Goal: Information Seeking & Learning: Find specific fact

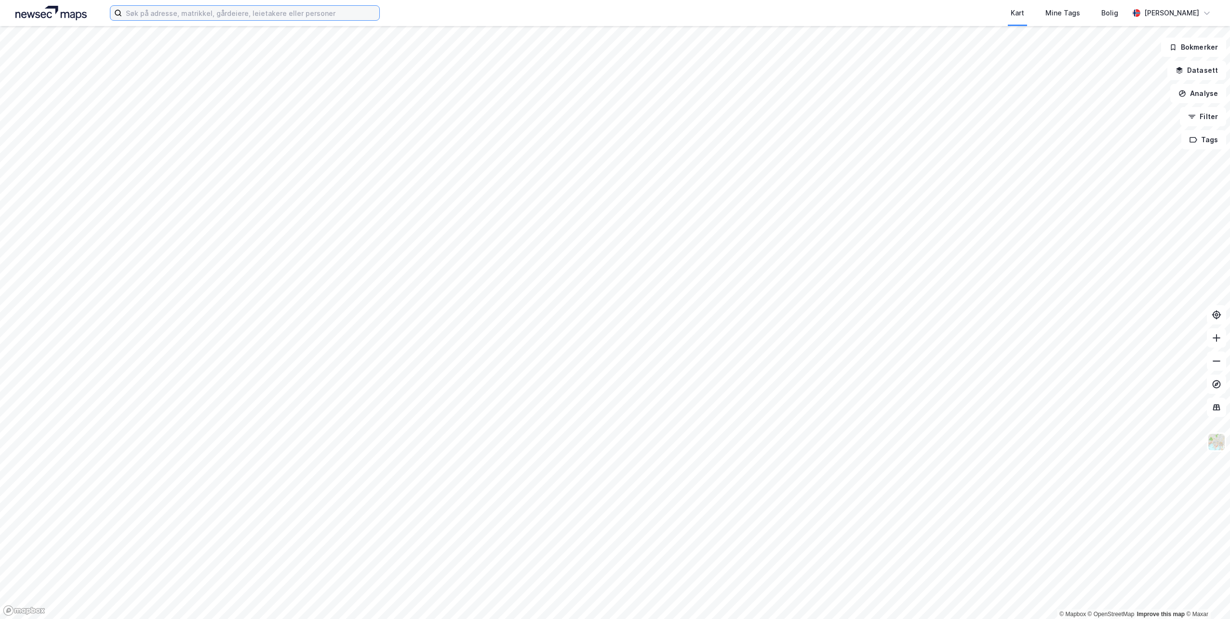
click at [181, 16] on input at bounding box center [250, 13] width 257 height 14
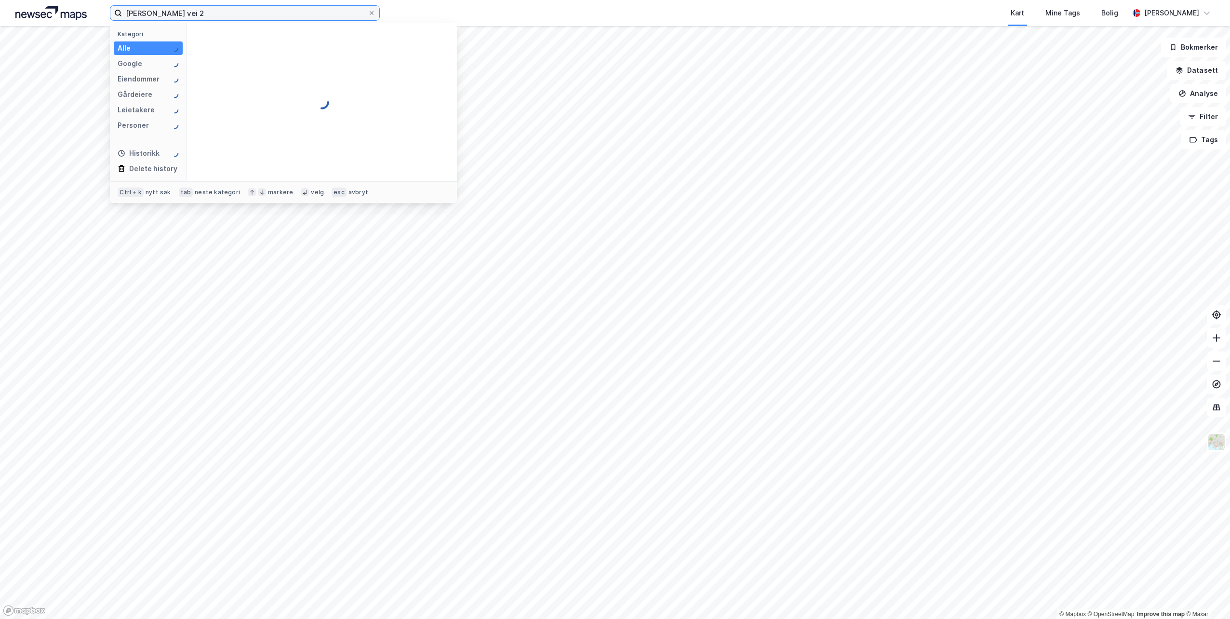
type input "[PERSON_NAME] vei 2"
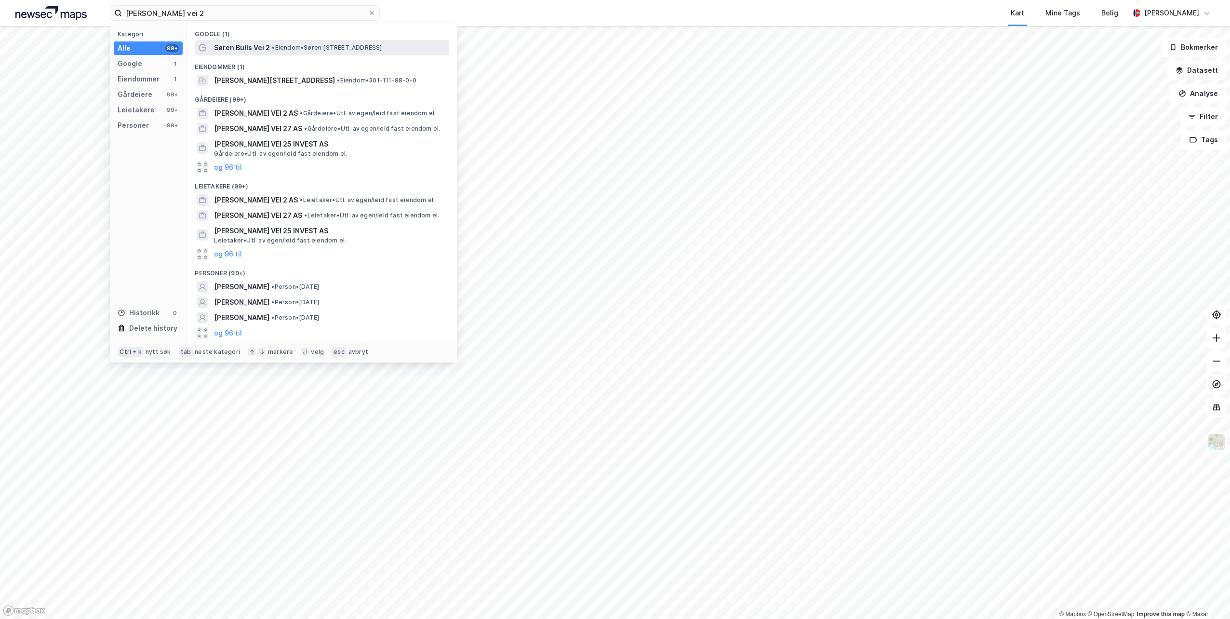
click at [225, 49] on span "Søren Bulls Vei 2" at bounding box center [242, 48] width 56 height 12
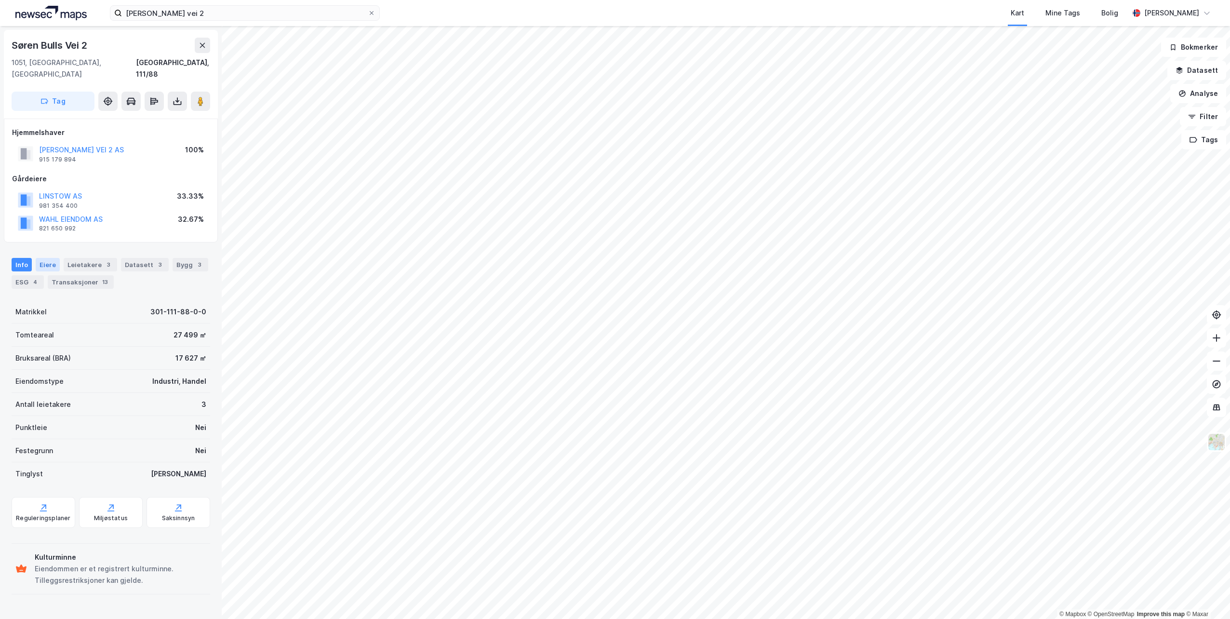
click at [48, 258] on div "Eiere" at bounding box center [48, 264] width 24 height 13
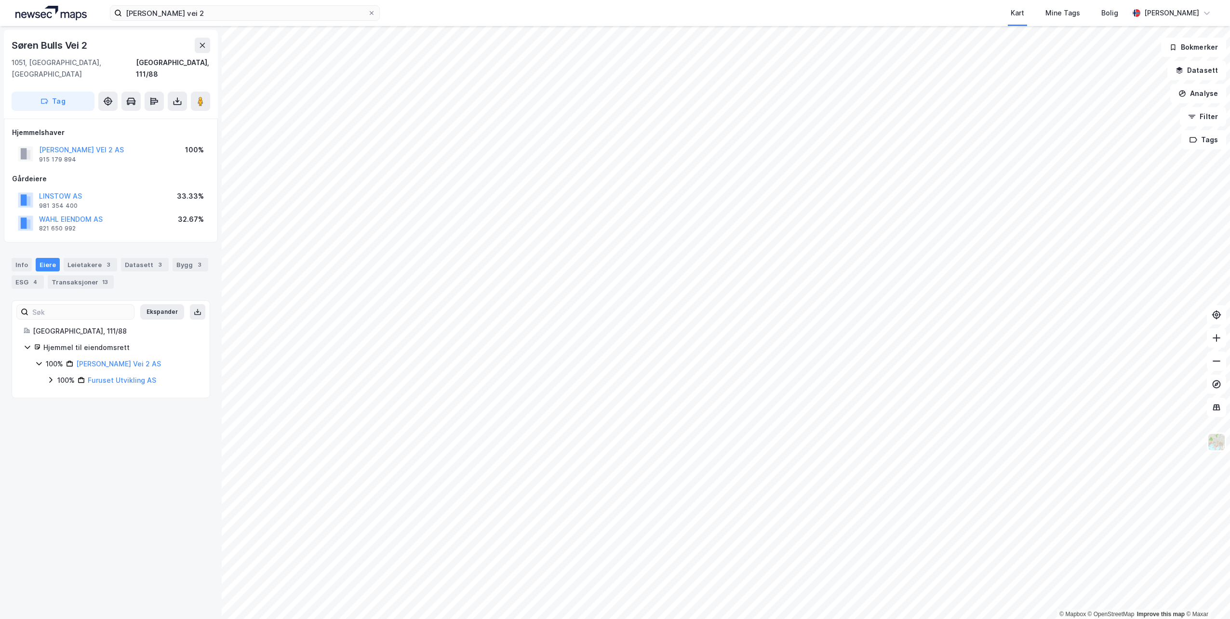
click at [51, 376] on icon at bounding box center [51, 380] width 8 height 8
click at [1051, 15] on div "[PERSON_NAME] vei 2 Kart Mine Tags Bolig [PERSON_NAME] © Mapbox © OpenStreetMap…" at bounding box center [615, 309] width 1230 height 619
click at [104, 260] on div "3" at bounding box center [109, 265] width 10 height 10
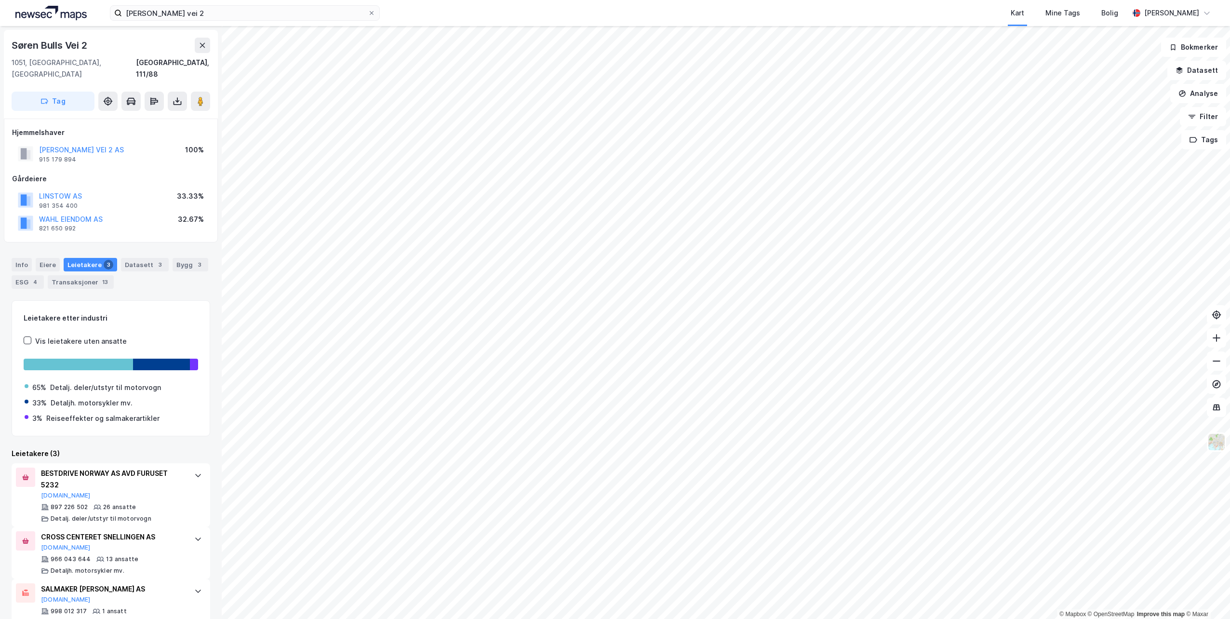
scroll to position [12, 0]
